Goal: Task Accomplishment & Management: Complete application form

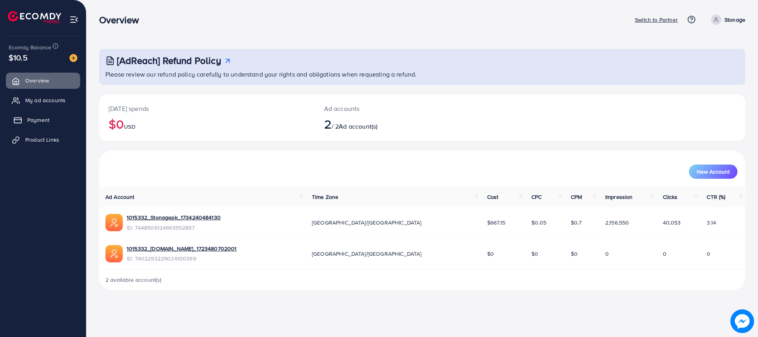
click at [45, 125] on link "Payment" at bounding box center [43, 120] width 74 height 16
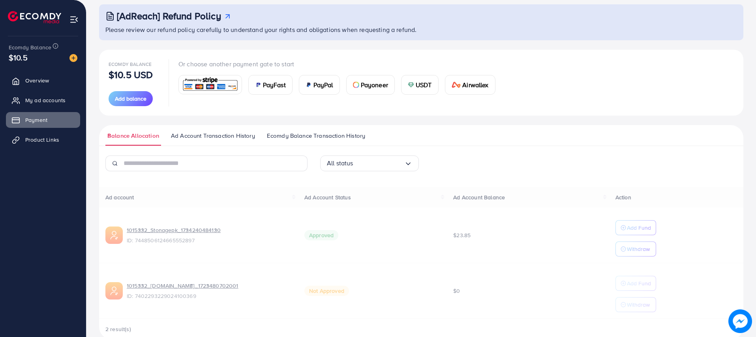
scroll to position [60, 0]
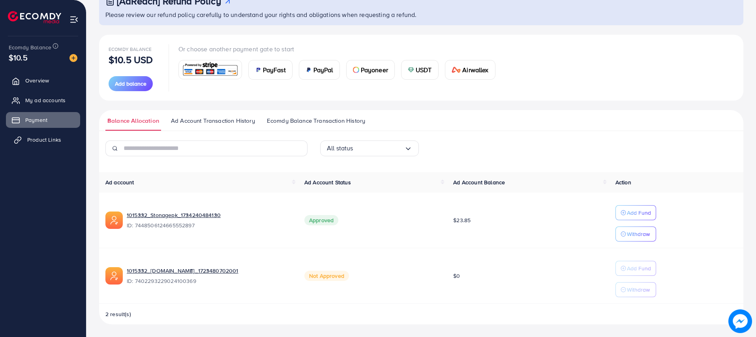
click at [30, 141] on span "Product Links" at bounding box center [44, 140] width 34 height 8
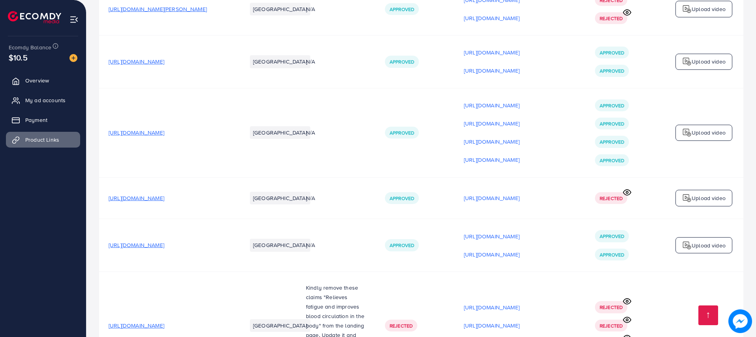
scroll to position [1045, 0]
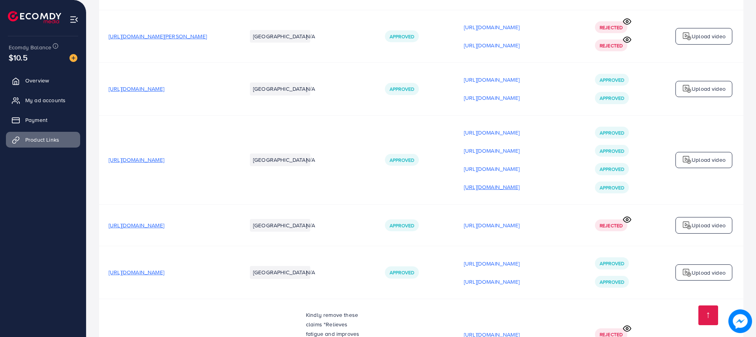
click at [481, 191] on p "[URL][DOMAIN_NAME]" at bounding box center [492, 186] width 56 height 9
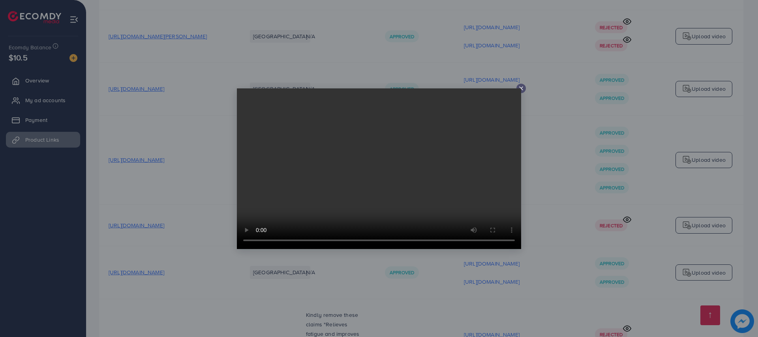
click at [521, 89] on icon at bounding box center [521, 88] width 6 height 6
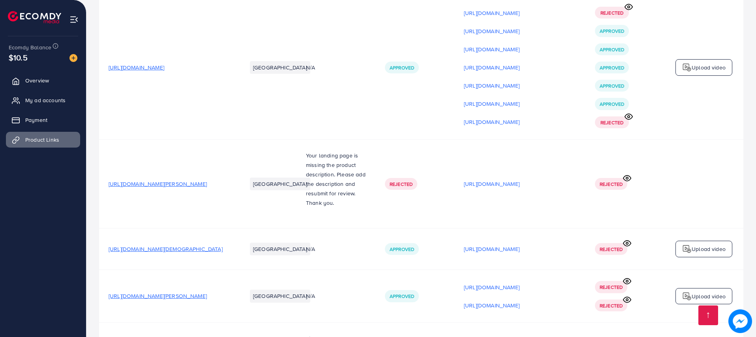
scroll to position [394, 0]
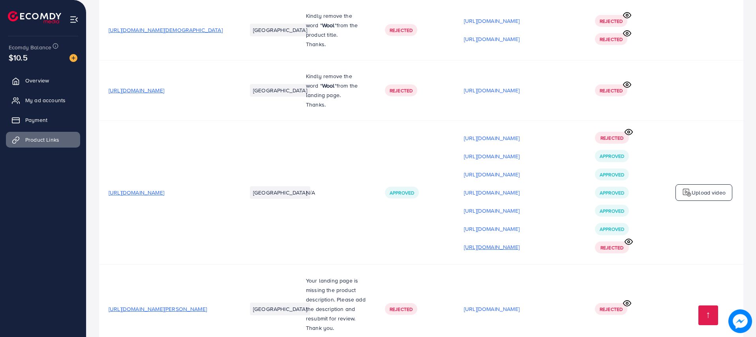
click at [501, 250] on p "[URL][DOMAIN_NAME]" at bounding box center [492, 246] width 56 height 9
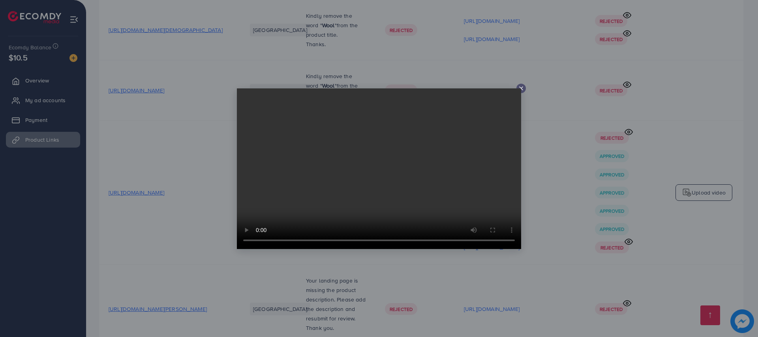
click at [519, 87] on icon at bounding box center [521, 88] width 6 height 6
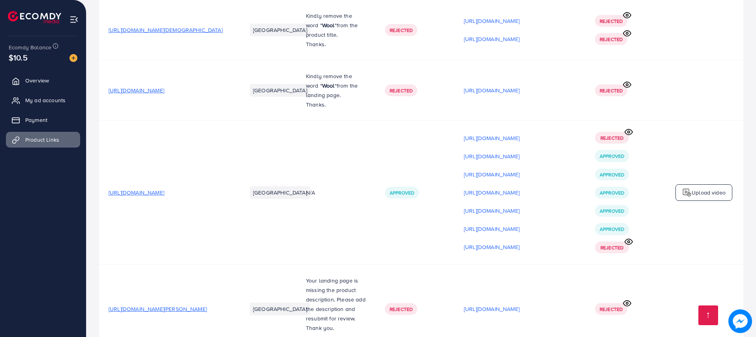
click at [629, 246] on icon at bounding box center [629, 242] width 8 height 8
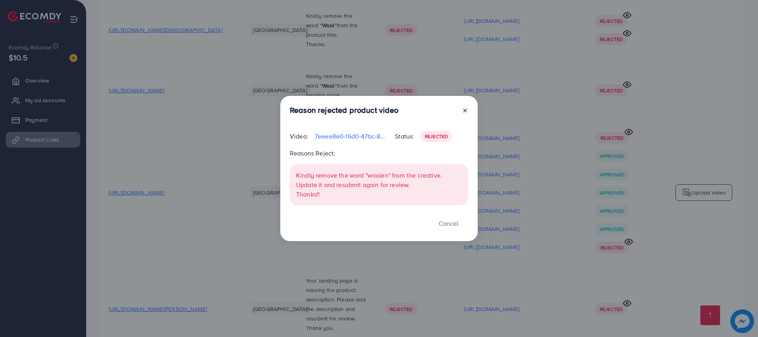
click at [462, 112] on icon at bounding box center [465, 110] width 6 height 6
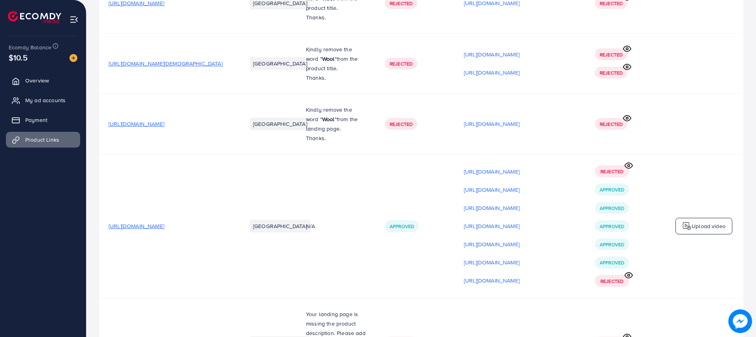
scroll to position [0, 0]
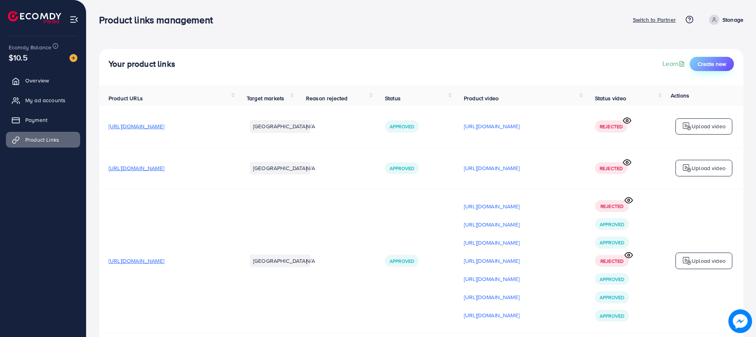
click at [714, 63] on span "Create new" at bounding box center [712, 64] width 28 height 8
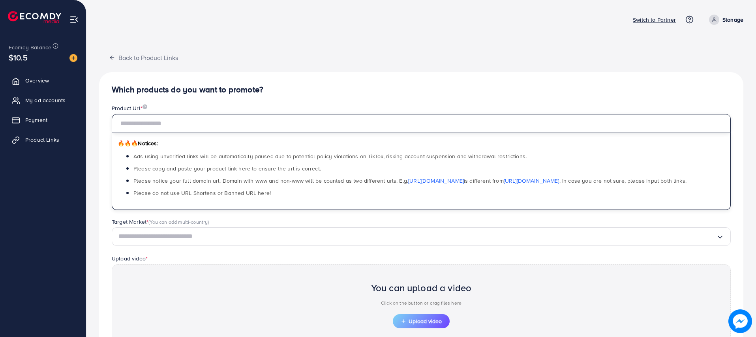
click at [227, 124] on input "text" at bounding box center [421, 123] width 619 height 19
paste input "**********"
type input "**********"
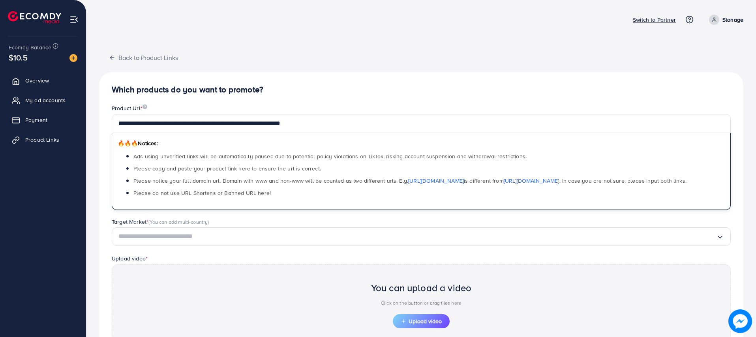
click at [189, 246] on div "Target Market * (You can add multi-country) Loading..." at bounding box center [421, 236] width 632 height 36
click at [188, 235] on input "Search for option" at bounding box center [417, 237] width 598 height 12
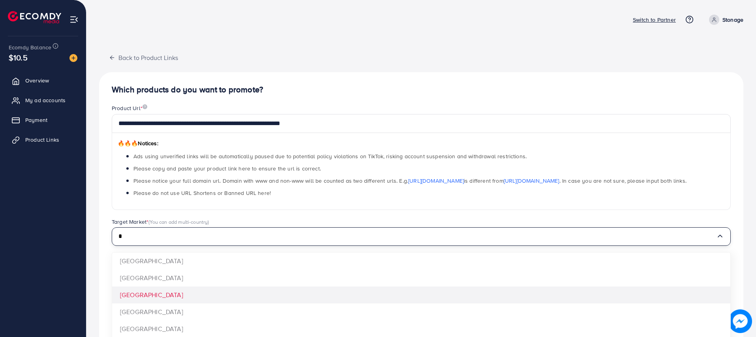
type input "*"
click at [144, 293] on div "**********" at bounding box center [421, 237] width 644 height 331
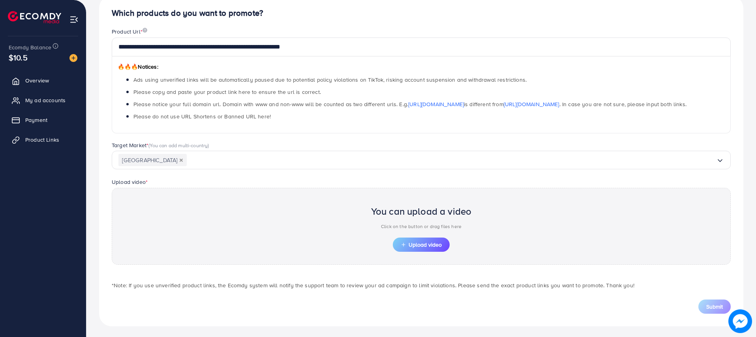
scroll to position [79, 0]
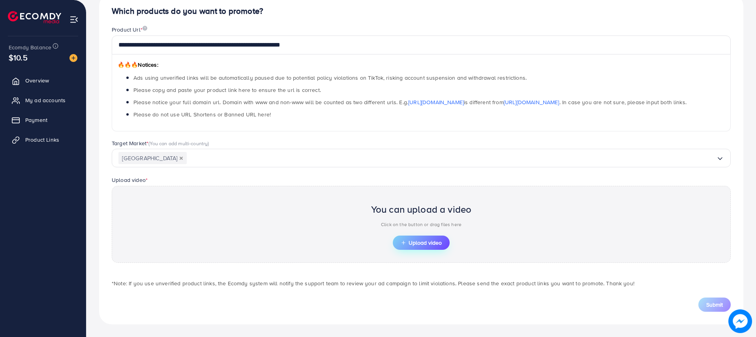
click at [415, 235] on div "You can upload a video Click on the button or drag files here" at bounding box center [421, 217] width 101 height 37
click at [404, 241] on line "button" at bounding box center [404, 242] width 0 height 3
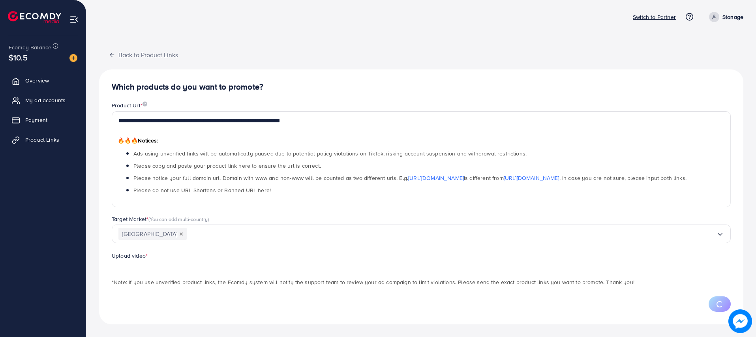
scroll to position [3, 0]
click at [547, 333] on div "**********" at bounding box center [421, 167] width 670 height 340
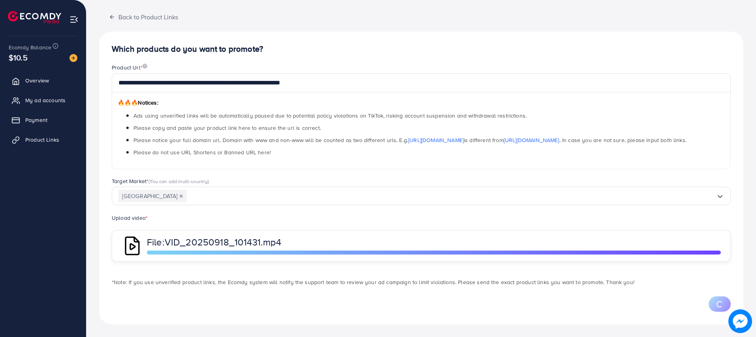
scroll to position [79, 0]
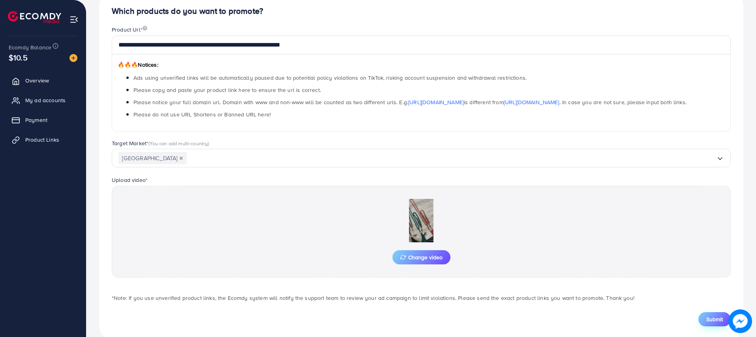
click at [714, 321] on span "Submit" at bounding box center [714, 320] width 17 height 8
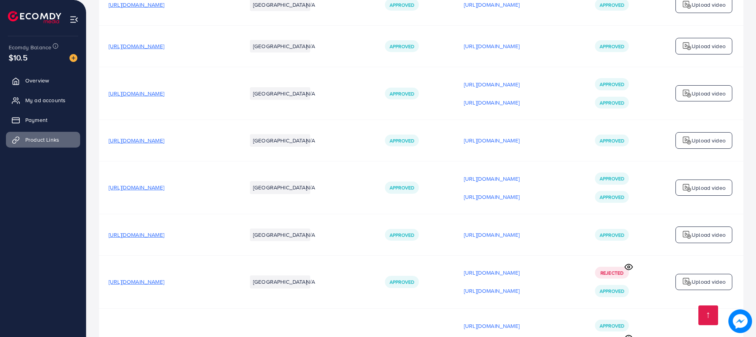
scroll to position [2035, 0]
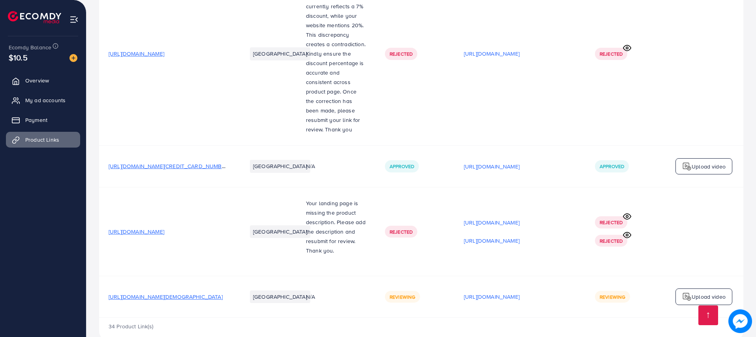
click at [704, 292] on p "Upload video" at bounding box center [709, 296] width 34 height 9
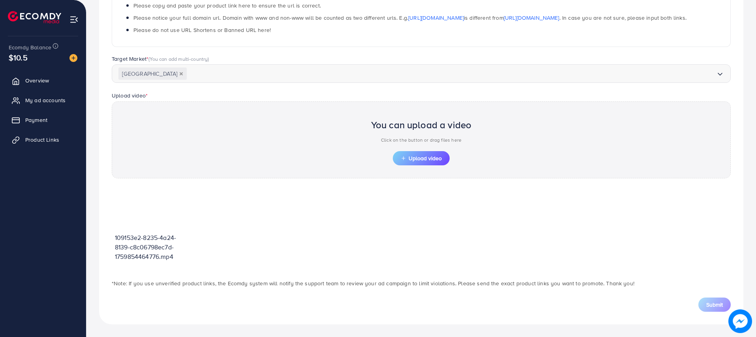
scroll to position [163, 0]
click at [424, 152] on button "Upload video" at bounding box center [421, 158] width 57 height 14
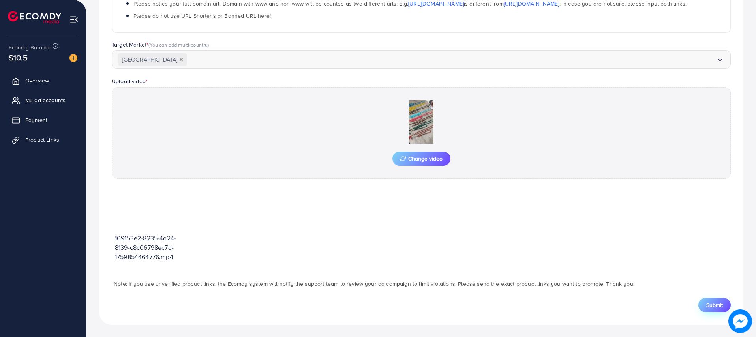
scroll to position [178, 0]
click at [715, 305] on span "Submit" at bounding box center [714, 305] width 17 height 8
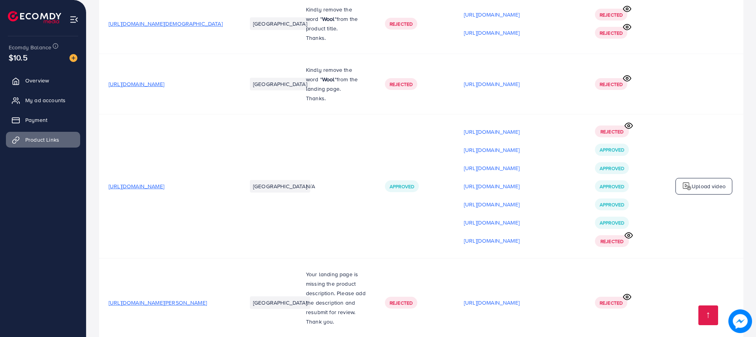
scroll to position [387, 0]
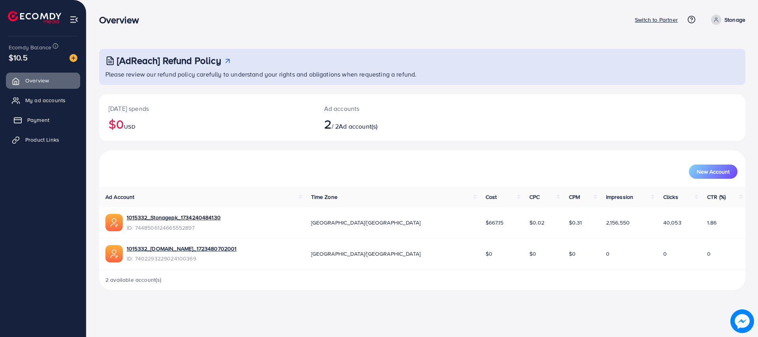
click at [29, 120] on span "Payment" at bounding box center [38, 120] width 22 height 8
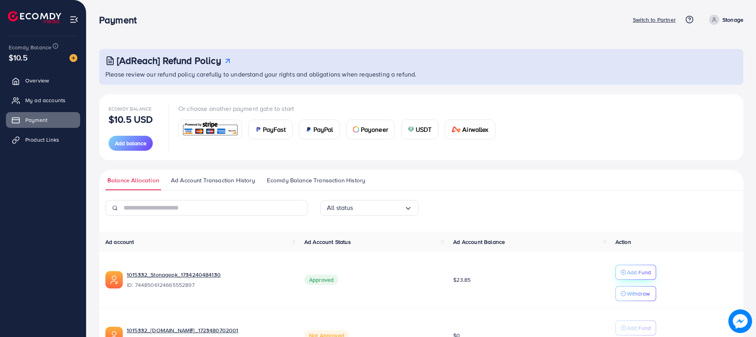
click at [624, 273] on line "button" at bounding box center [624, 273] width 0 height 2
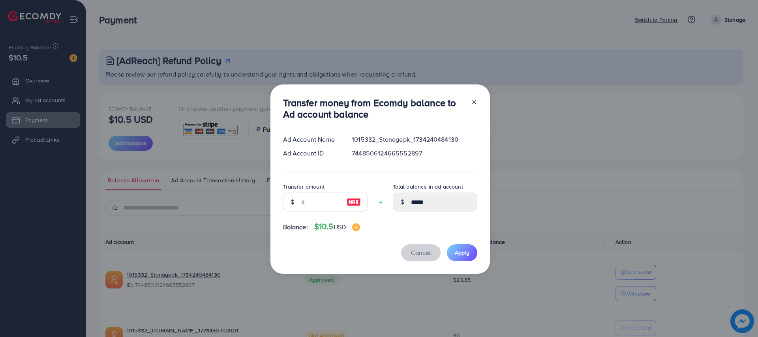
drag, startPoint x: 417, startPoint y: 250, endPoint x: 364, endPoint y: 224, distance: 58.1
click at [453, 263] on div "Transfer money from Ecomdy balance to Ad account balance Ad Account Name 101533…" at bounding box center [380, 180] width 220 height 190
click at [319, 204] on input "number" at bounding box center [320, 202] width 39 height 19
type input "*"
type input "*****"
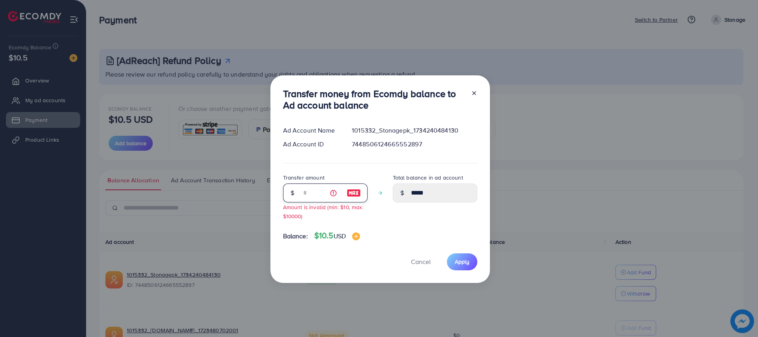
type input "**"
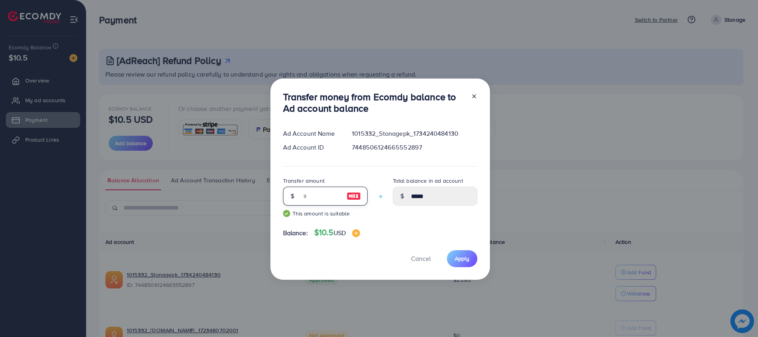
type input "*****"
type input "**"
click at [464, 260] on span "Apply" at bounding box center [462, 259] width 15 height 8
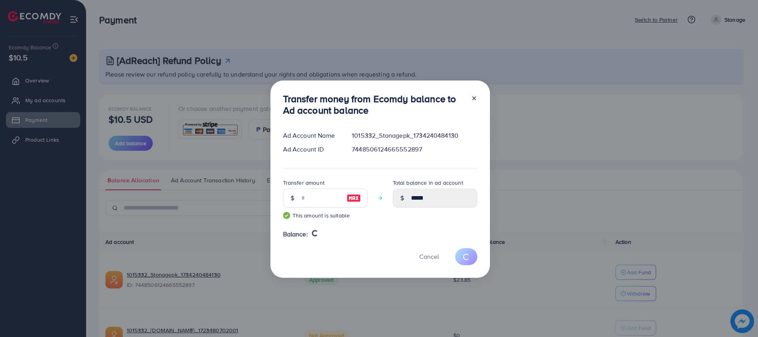
type input "*****"
